Goal: Task Accomplishment & Management: Complete application form

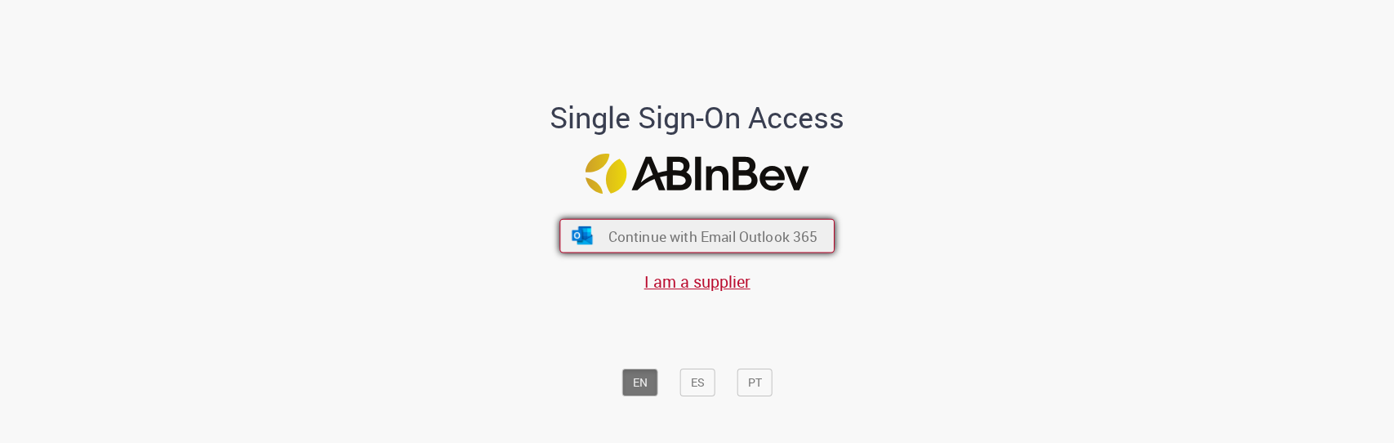
click at [690, 219] on button "Continue with Email Outlook 365" at bounding box center [696, 236] width 275 height 34
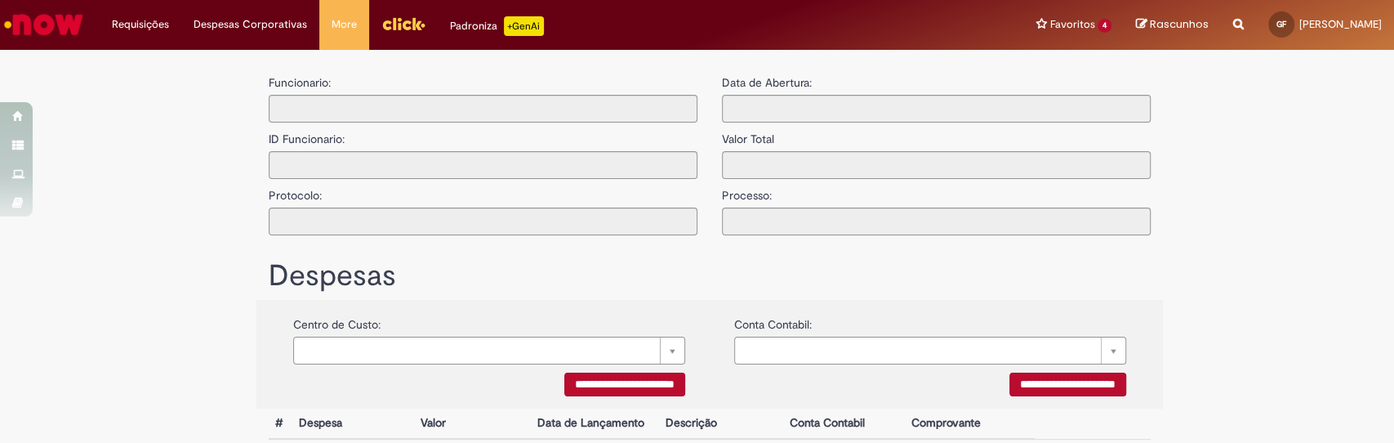
type input "**********"
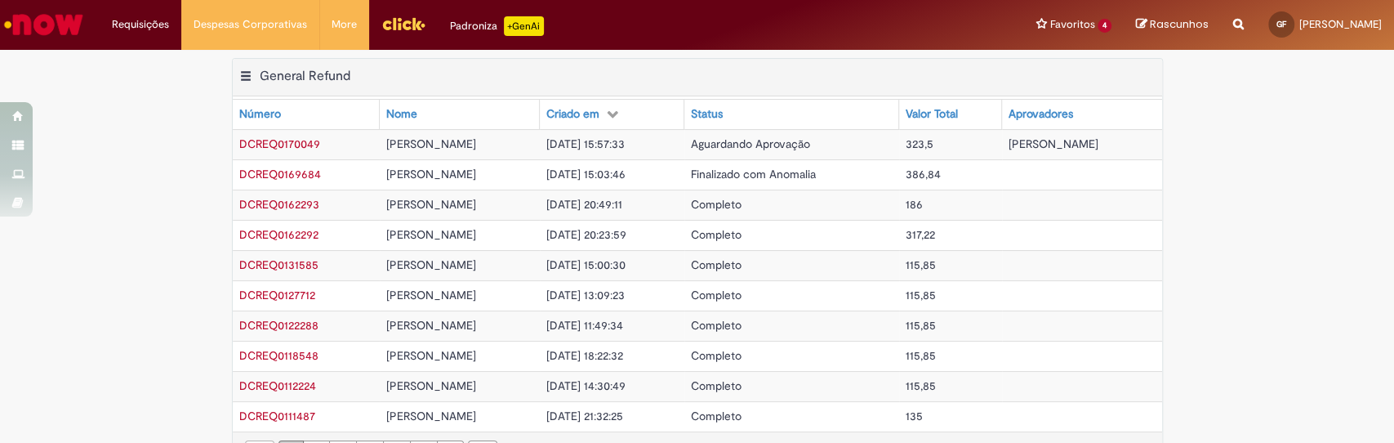
click at [107, 187] on div "Exportar como PDF Exportar como Excel Exportar como CSV General Refund Tabela -…" at bounding box center [697, 275] width 1394 height 435
